Goal: Task Accomplishment & Management: Use online tool/utility

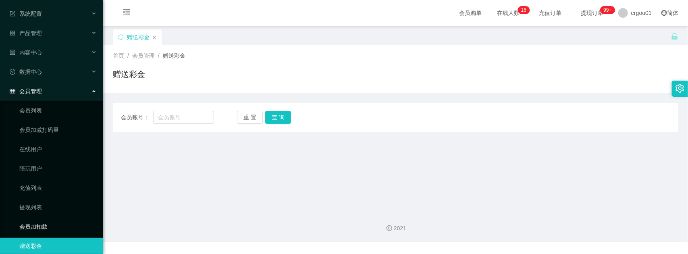
scroll to position [55, 0]
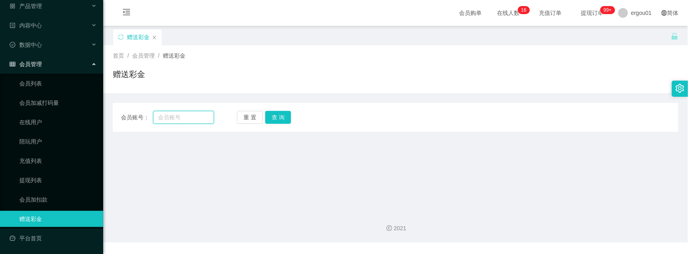
click at [184, 112] on input "text" at bounding box center [183, 117] width 61 height 13
paste input "aks0515"
click at [279, 114] on button "查 询" at bounding box center [278, 117] width 26 height 13
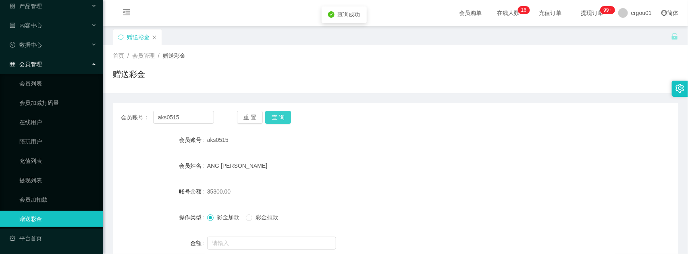
click at [279, 114] on div "重 置 查 询" at bounding box center [283, 117] width 93 height 13
drag, startPoint x: 206, startPoint y: 190, endPoint x: 226, endPoint y: 192, distance: 20.6
click at [226, 192] on div "账号余额 35300.00" at bounding box center [395, 191] width 565 height 16
drag, startPoint x: 226, startPoint y: 192, endPoint x: 303, endPoint y: 175, distance: 77.9
click at [303, 174] on form "会员账号 aks0515 会员姓名 ANG [PERSON_NAME] 账号余额 35300.00 操作类型 彩金加款 彩金扣款 金额 确 定" at bounding box center [395, 204] width 565 height 145
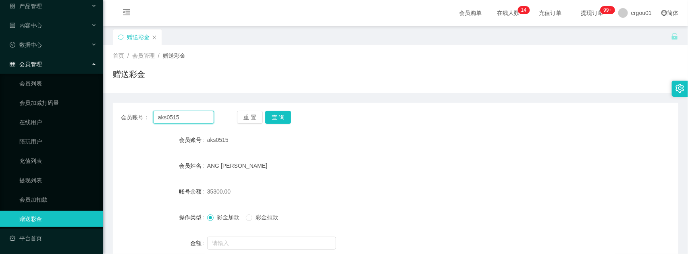
click at [190, 118] on input "aks0515" at bounding box center [183, 117] width 61 height 13
paste input "90662822"
type input "90662822"
click at [280, 119] on button "查 询" at bounding box center [278, 117] width 26 height 13
click at [160, 83] on div "赠送彩金" at bounding box center [395, 77] width 565 height 19
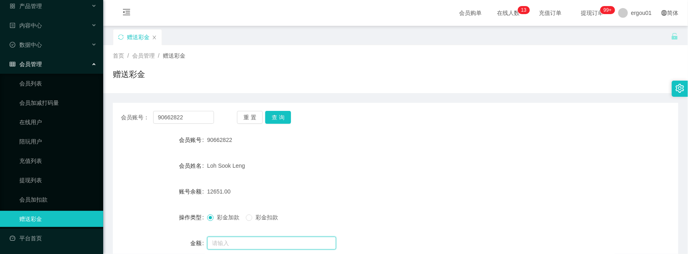
click at [241, 239] on input "text" at bounding box center [271, 243] width 129 height 13
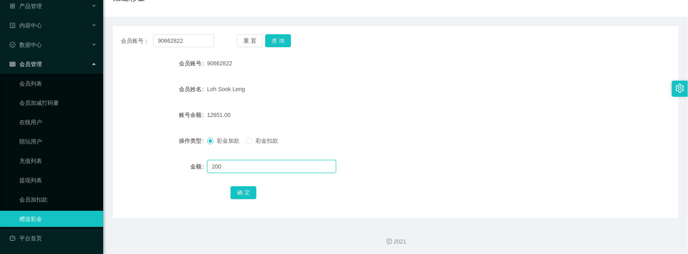
scroll to position [78, 0]
type input "200"
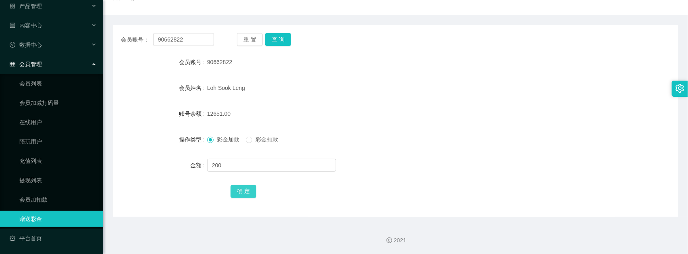
click at [240, 187] on button "确 定" at bounding box center [243, 191] width 26 height 13
click at [351, 128] on form "会员账号 90662822 会员姓名 [PERSON_NAME] 账号余额 12851.00 操作类型 彩金加款 彩金扣款 金额 确 定" at bounding box center [395, 126] width 565 height 145
drag, startPoint x: 146, startPoint y: 156, endPoint x: 157, endPoint y: 133, distance: 25.1
click at [146, 156] on form "会员账号 90662822 会员姓名 [PERSON_NAME] 账号余额 12851.00 操作类型 彩金加款 彩金扣款 金额 确 定" at bounding box center [395, 126] width 565 height 145
